Goal: Check status

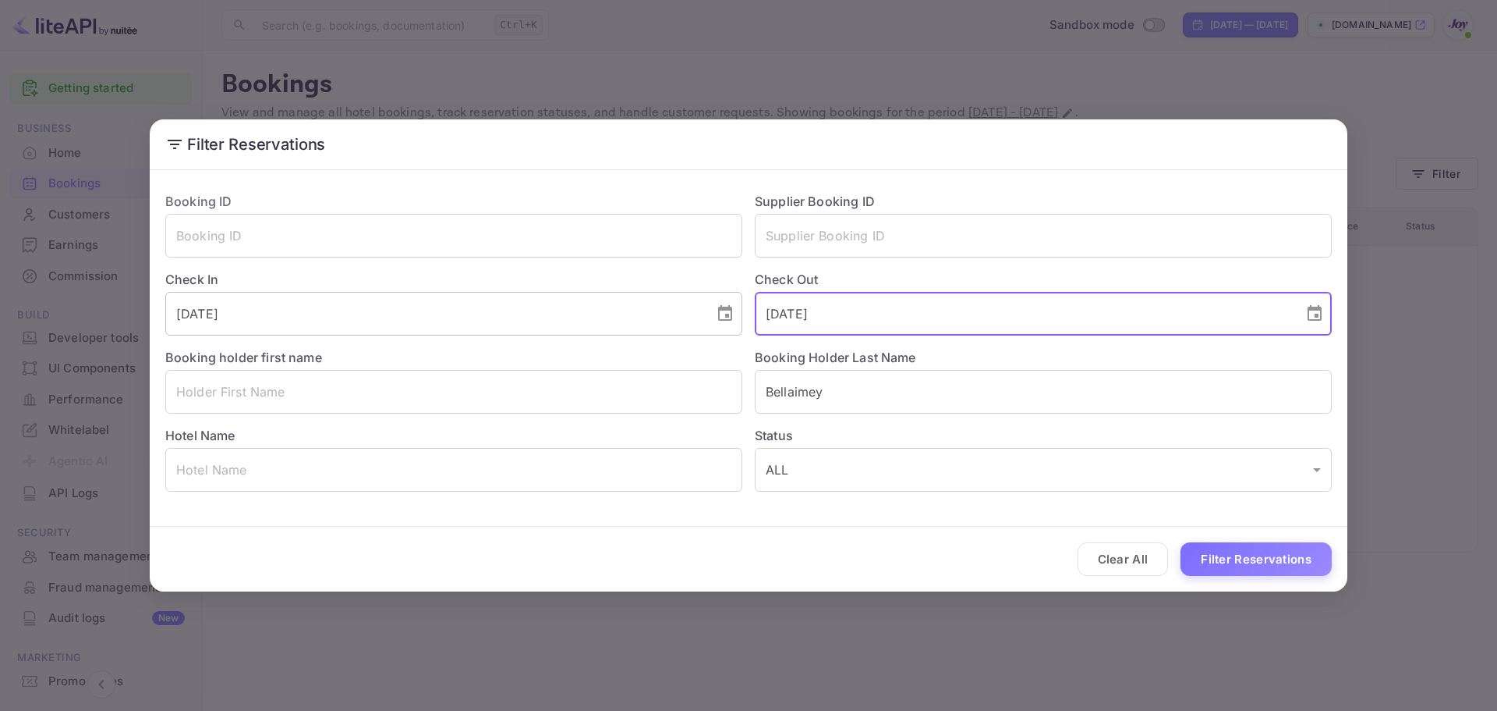
drag, startPoint x: 893, startPoint y: 308, endPoint x: 661, endPoint y: 312, distance: 232.5
click at [662, 311] on div "Booking ID ​ Supplier Booking ID ​ Check In [DATE] ​ Check Out [DATE] ​ Booking…" at bounding box center [742, 335] width 1179 height 312
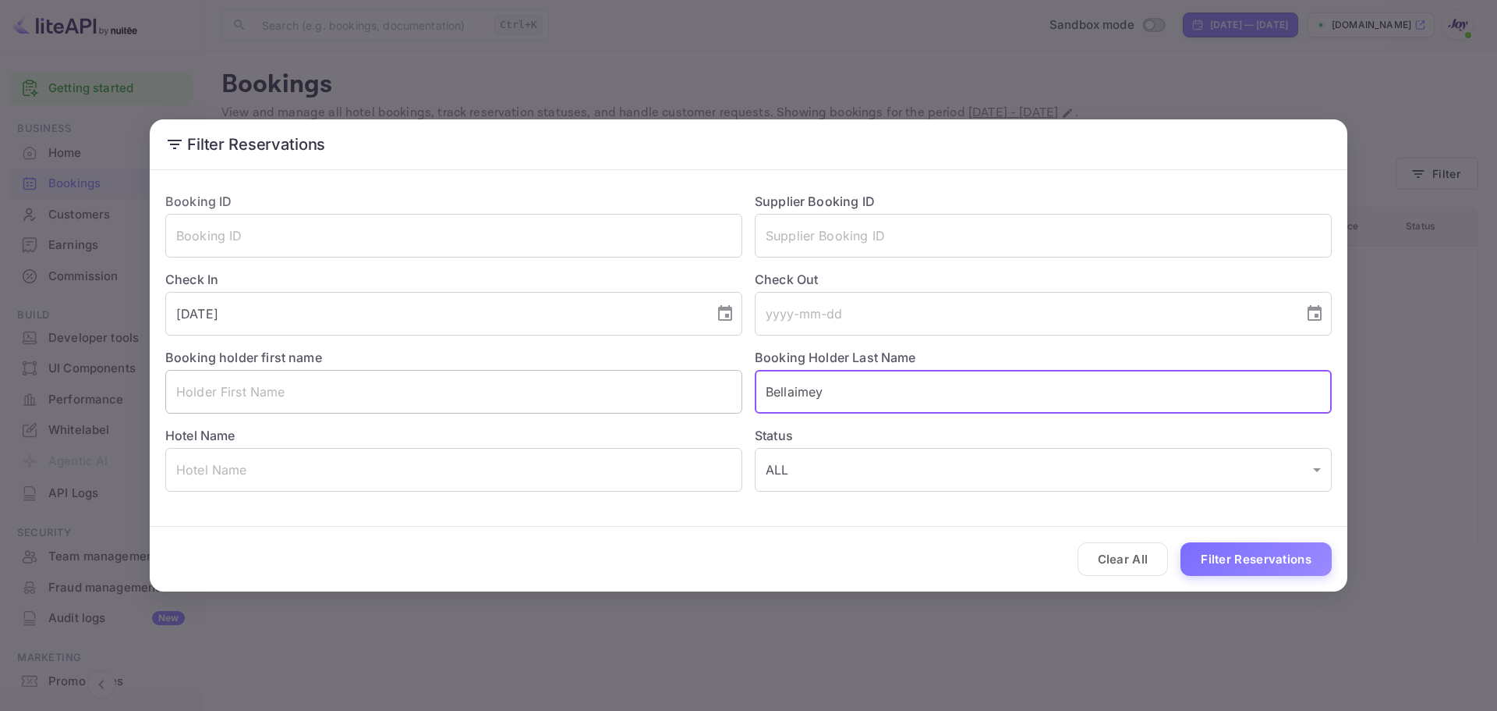
drag, startPoint x: 852, startPoint y: 395, endPoint x: 674, endPoint y: 381, distance: 179.2
click at [676, 381] on div "Booking ID ​ Supplier Booking ID ​ Check In [DATE] ​ Check Out ​ Booking holder…" at bounding box center [742, 335] width 1179 height 312
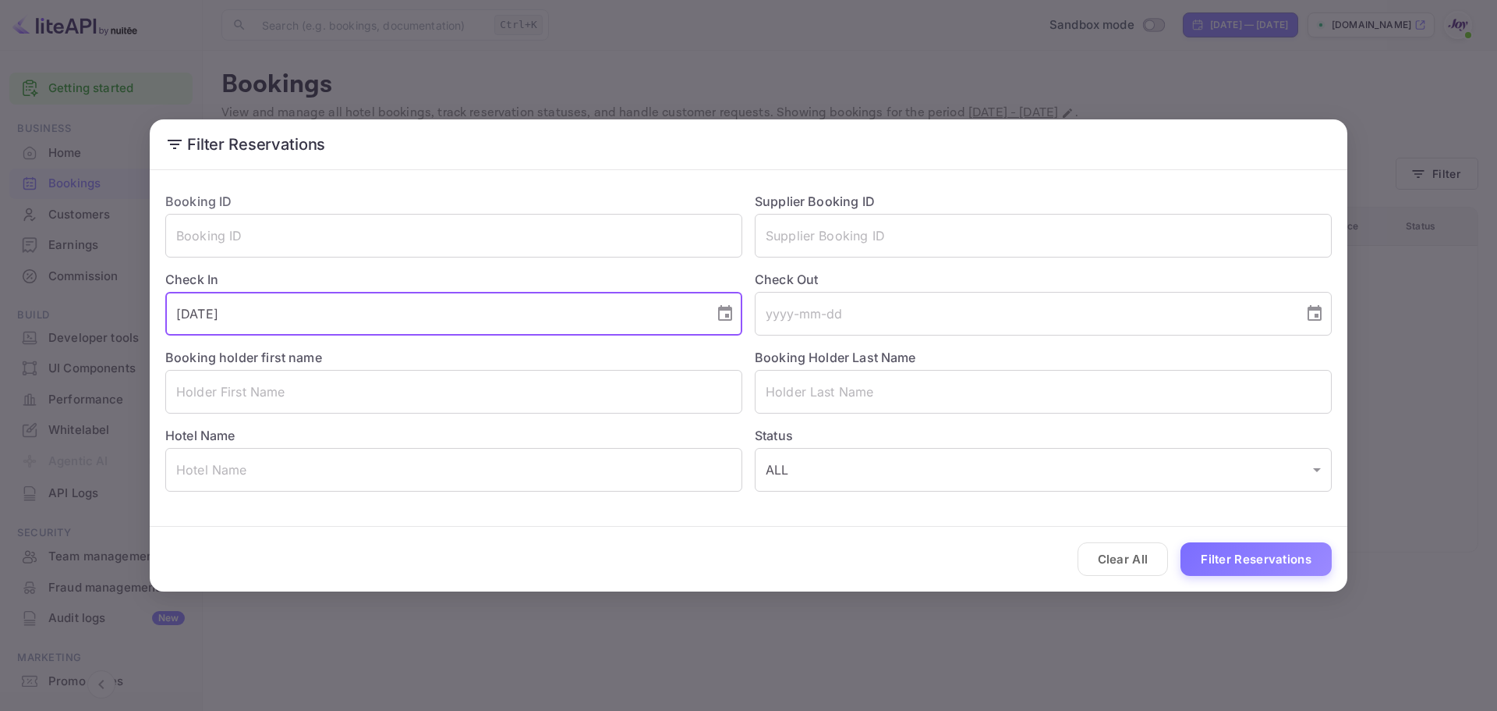
drag, startPoint x: 265, startPoint y: 304, endPoint x: 127, endPoint y: 323, distance: 139.3
click at [127, 323] on div "Filter Reservations Booking ID ​ Supplier Booking ID ​ Check In [DATE] ​ Check …" at bounding box center [748, 355] width 1497 height 711
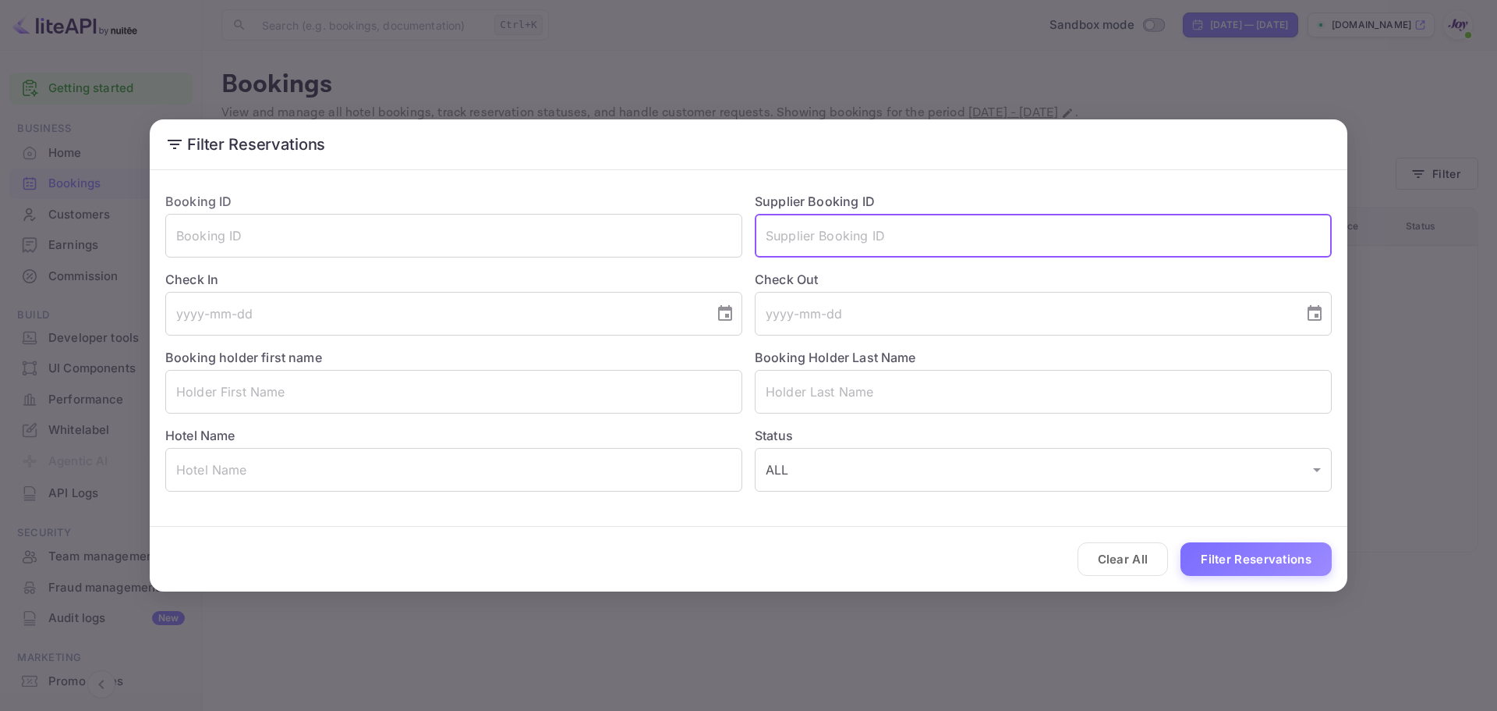
click at [792, 231] on input "text" at bounding box center [1043, 236] width 577 height 44
paste input "8148657"
type input "8148657"
click at [1267, 569] on button "Filter Reservations" at bounding box center [1256, 559] width 151 height 34
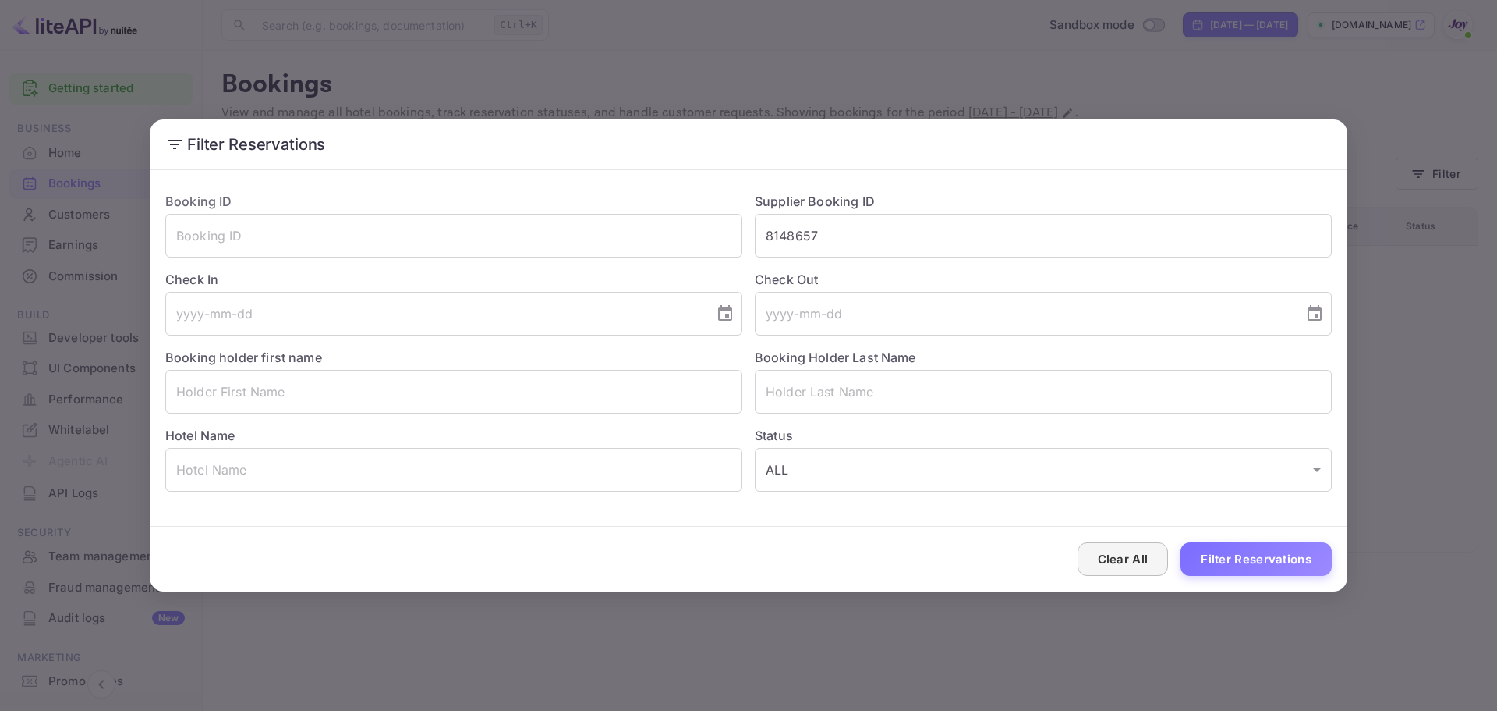
click at [1124, 558] on button "Clear All" at bounding box center [1123, 559] width 91 height 34
